Goal: Task Accomplishment & Management: Complete application form

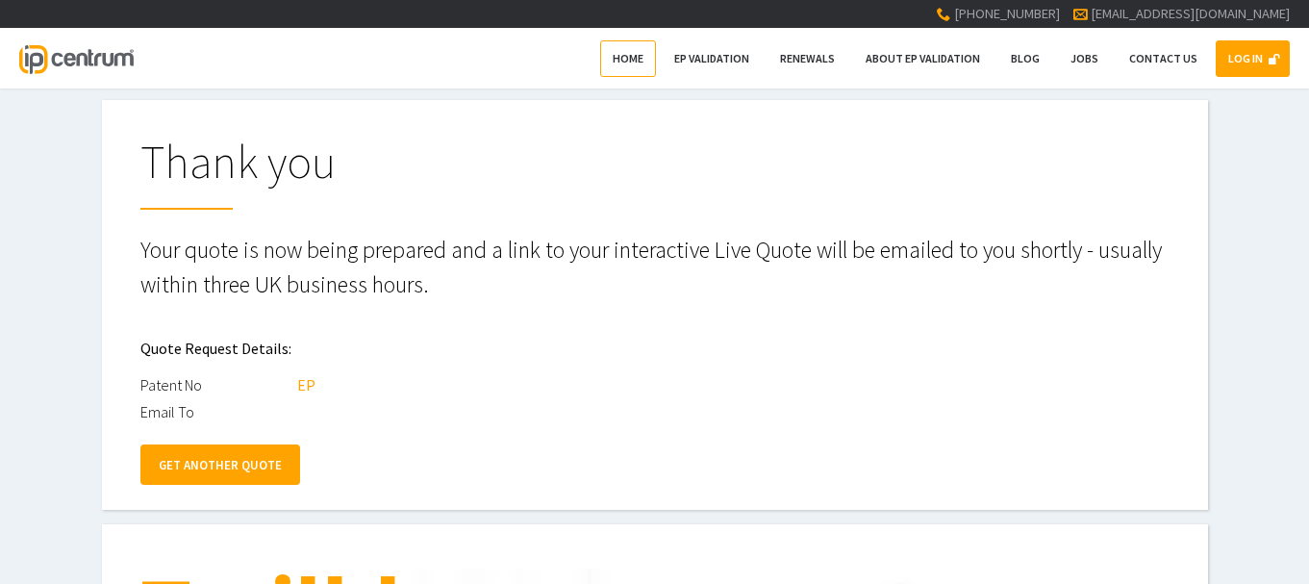
click at [628, 57] on span "Home" at bounding box center [628, 58] width 31 height 14
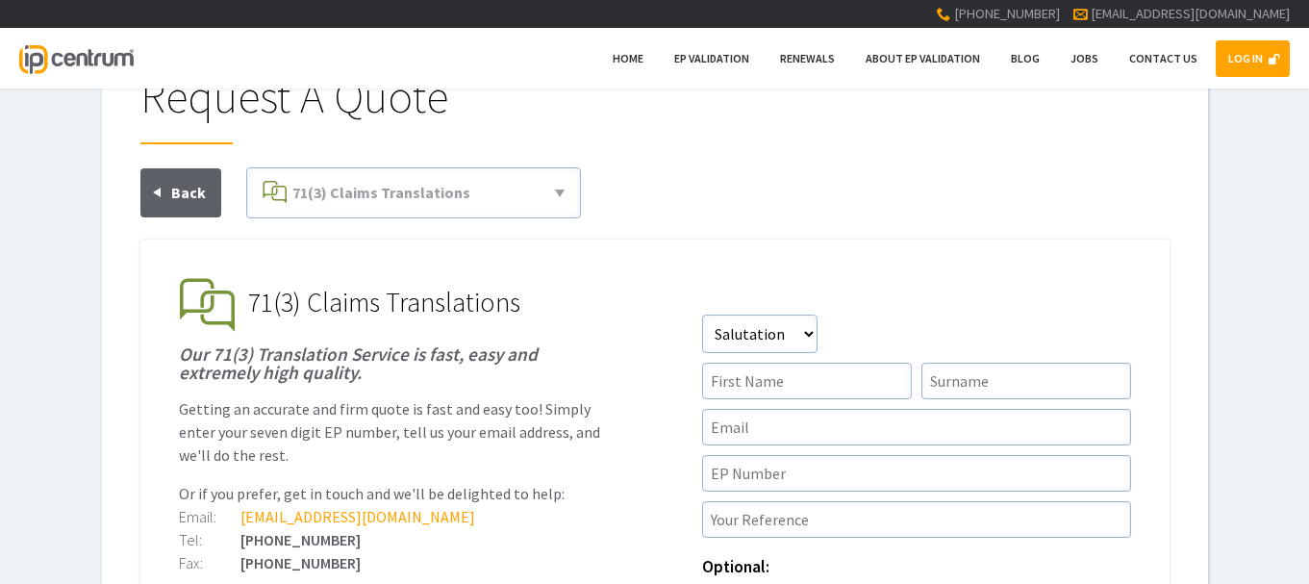
scroll to position [96, 0]
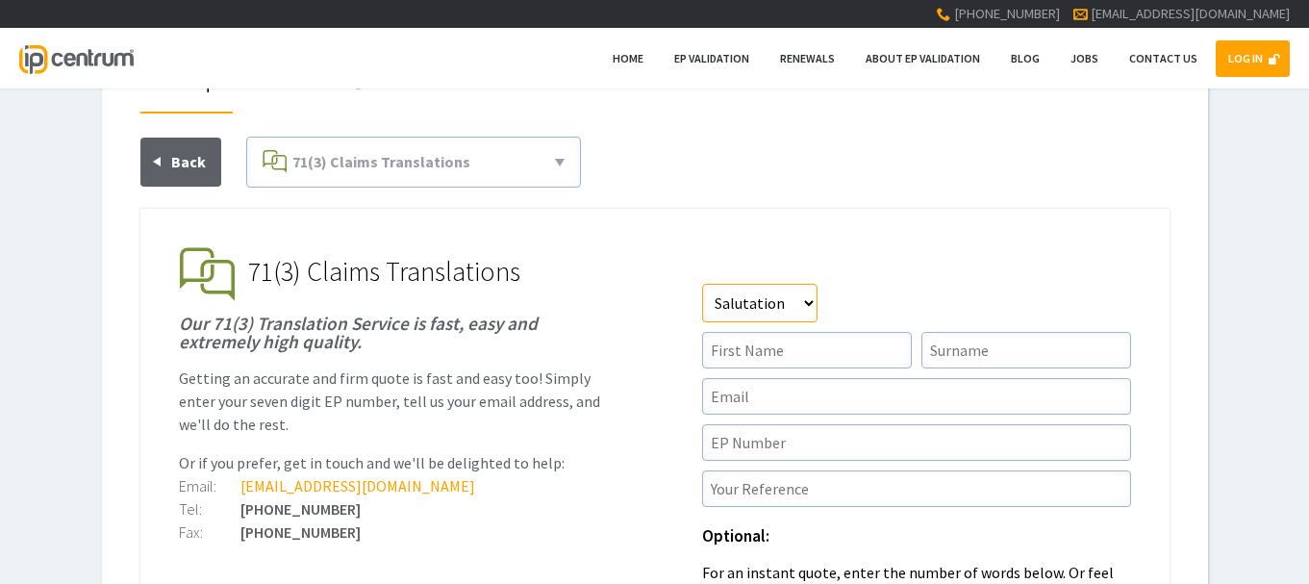
click at [807, 305] on select"] "Salutation Mr Mrs Miss Ms Dr Other" at bounding box center [759, 303] width 115 height 38
select select"] "Miss"
click at [702, 284] on select"] "Salutation Mr Mrs Miss Ms Dr Other" at bounding box center [759, 303] width 115 height 38
click at [780, 342] on input"] "text" at bounding box center [807, 350] width 210 height 37
type input"] "Abbie"
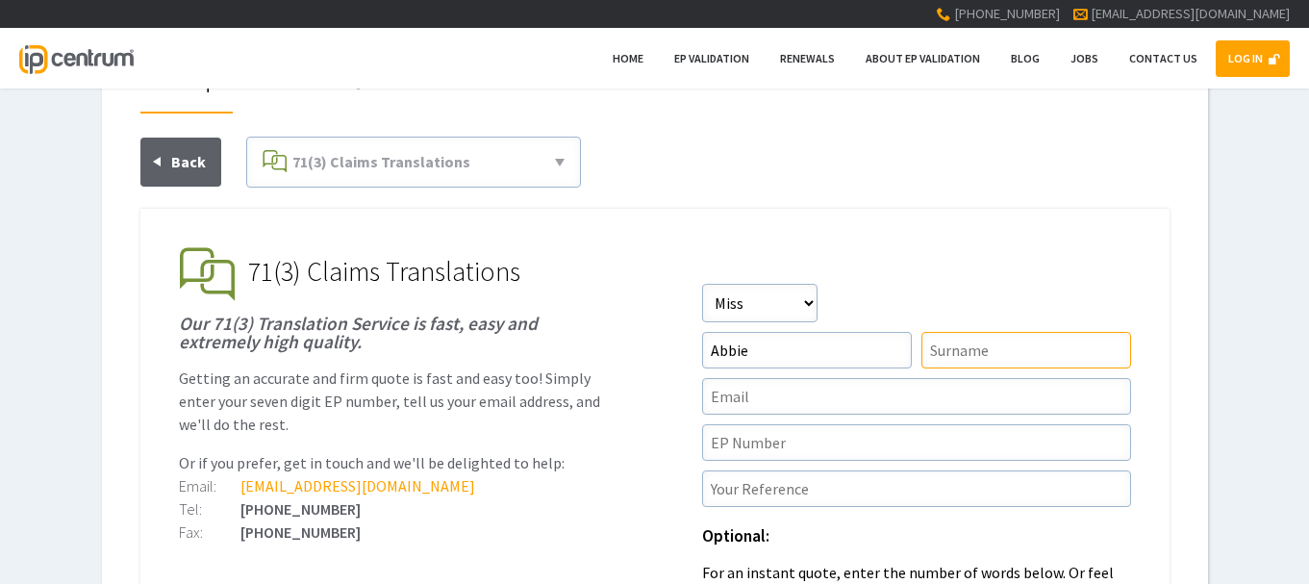
click at [973, 355] on input"] "text" at bounding box center [1026, 350] width 210 height 37
type input"] "O'Donnell"
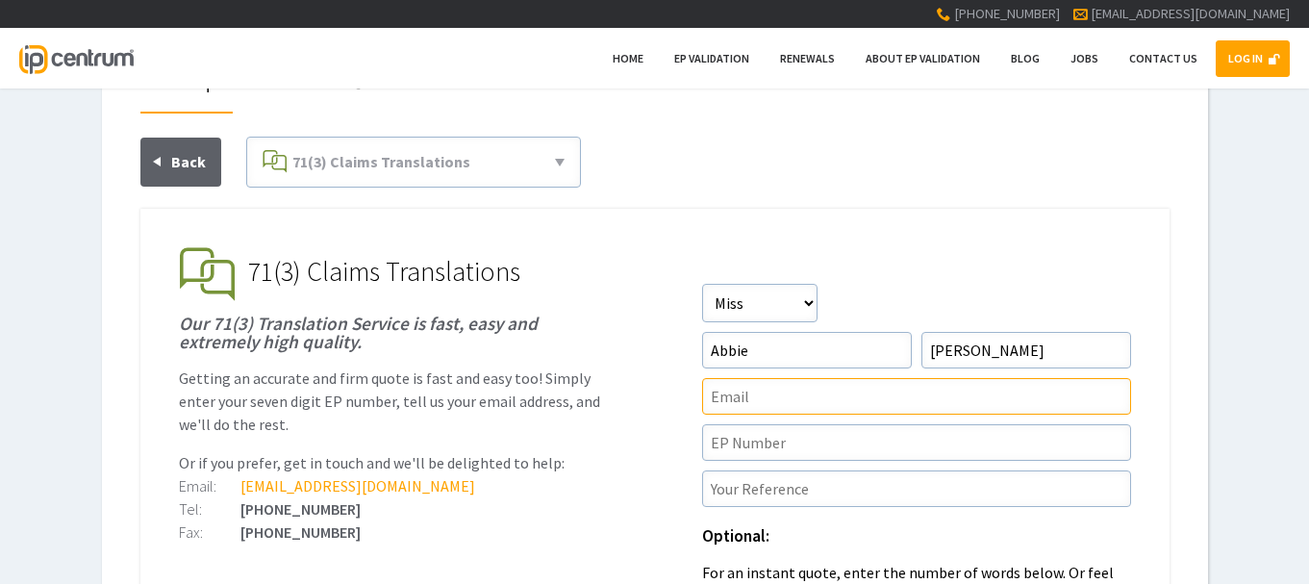
click at [774, 405] on input"] "text" at bounding box center [916, 396] width 429 height 37
type input"] "abbieodonnell@greavesbrewster.co.uk"
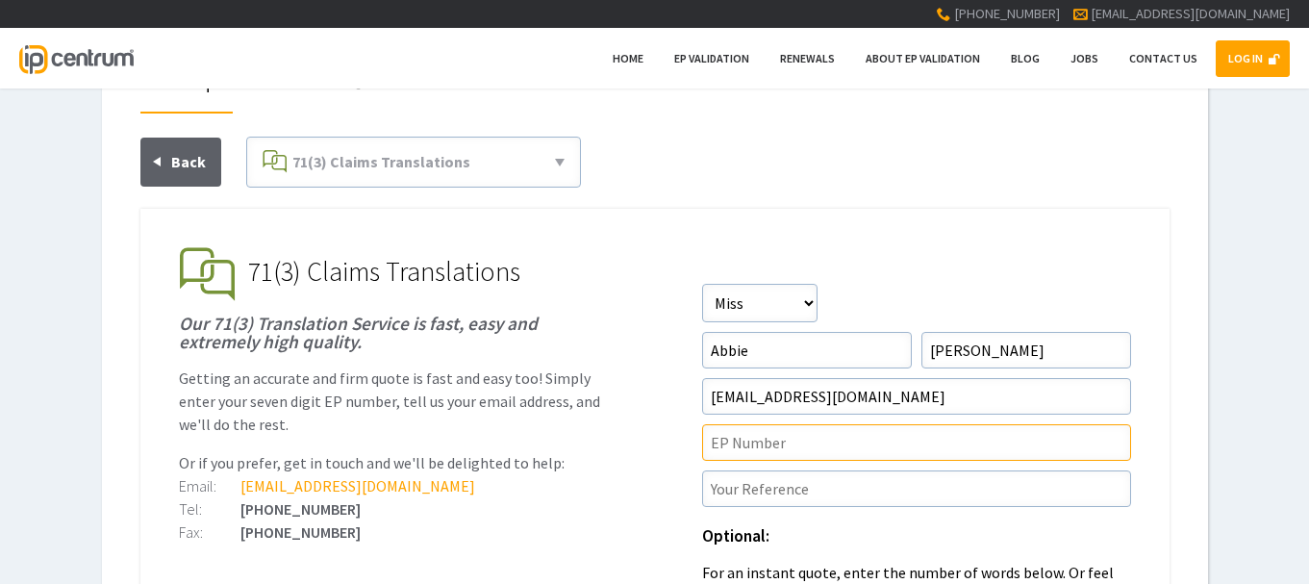
click at [775, 442] on input"] "text" at bounding box center [916, 442] width 429 height 37
click at [797, 450] on input"] "text" at bounding box center [916, 442] width 429 height 37
paste input"] "4269137"
type input"] "4269137"
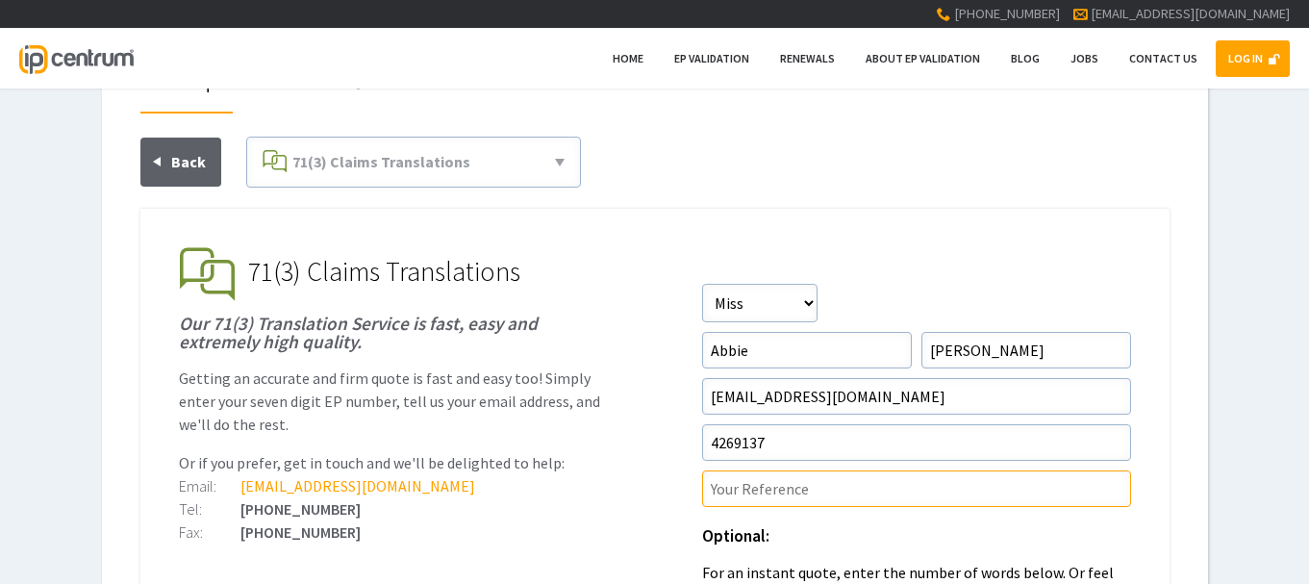
click at [795, 492] on input"] "text" at bounding box center [916, 488] width 429 height 37
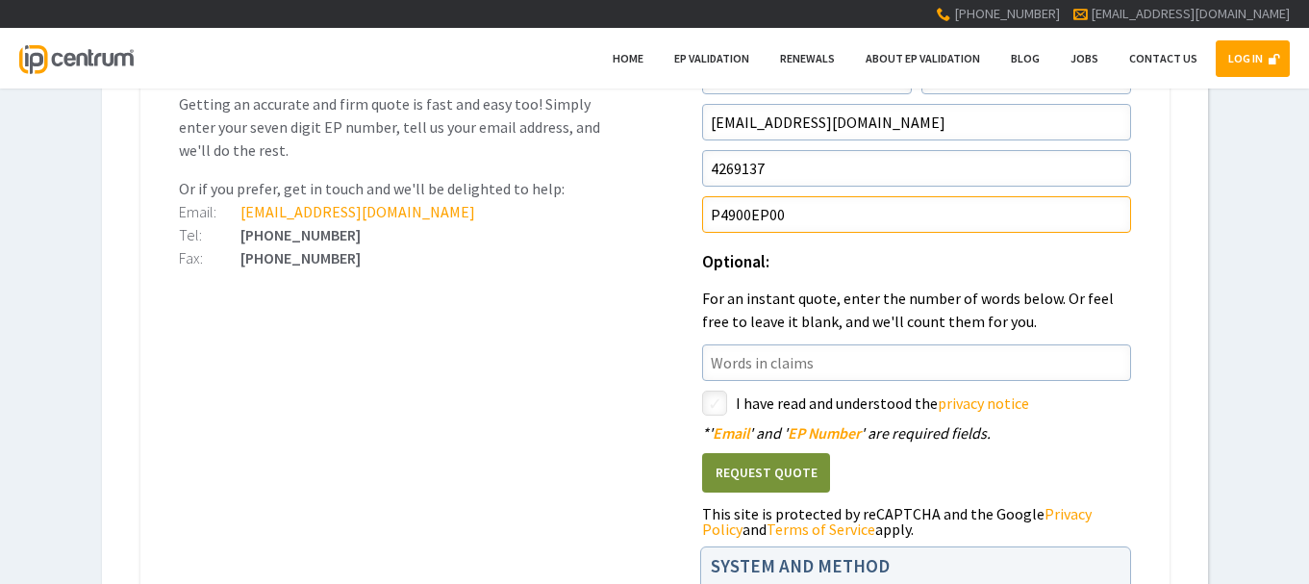
scroll to position [481, 0]
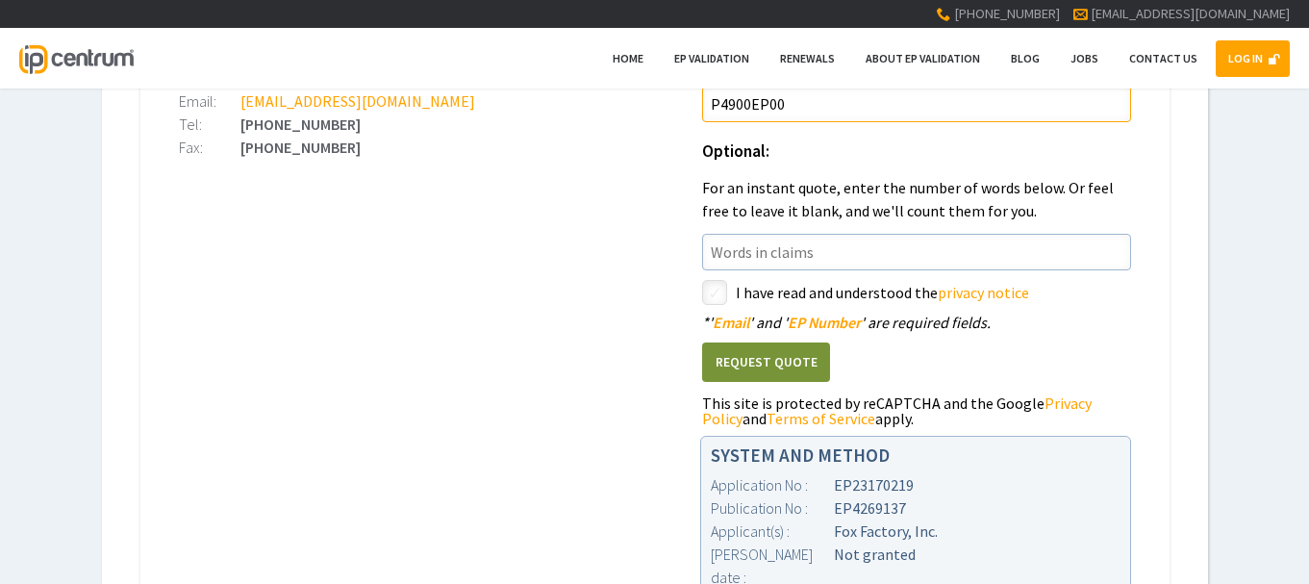
type input"] "P4900EP00"
click at [722, 288] on input"] "checkbox" at bounding box center [717, 294] width 23 height 23
checkbox input"] "true"
drag, startPoint x: 812, startPoint y: 360, endPoint x: 823, endPoint y: 361, distance: 11.6
click at [811, 360] on button "Request Quote" at bounding box center [766, 361] width 128 height 39
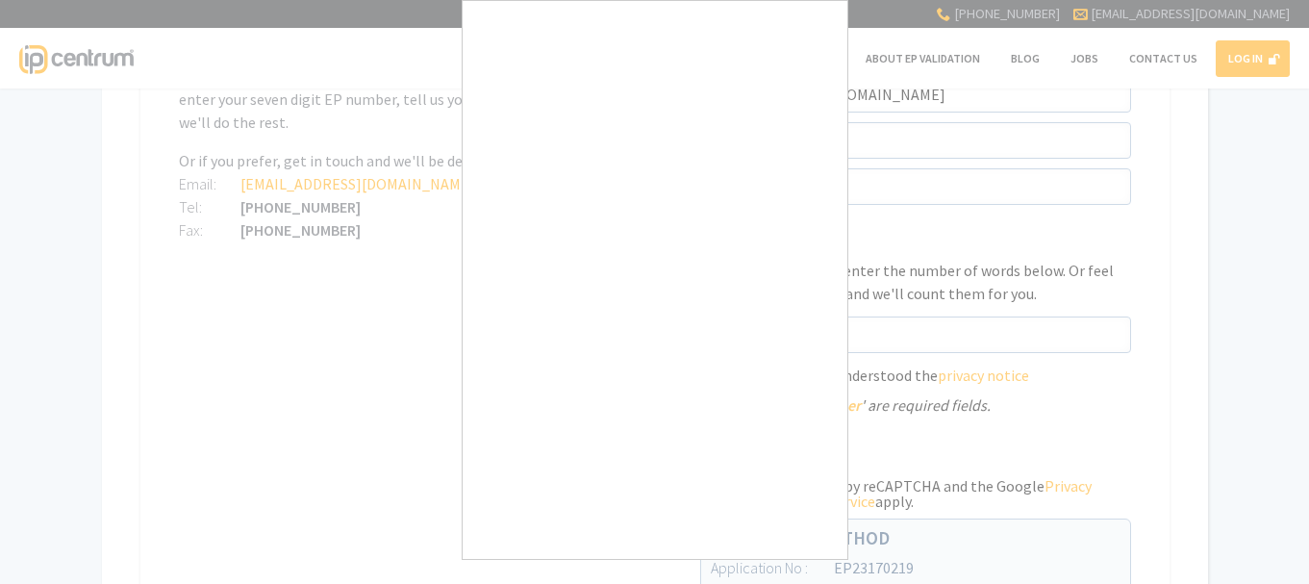
scroll to position [385, 0]
